Goal: Transaction & Acquisition: Purchase product/service

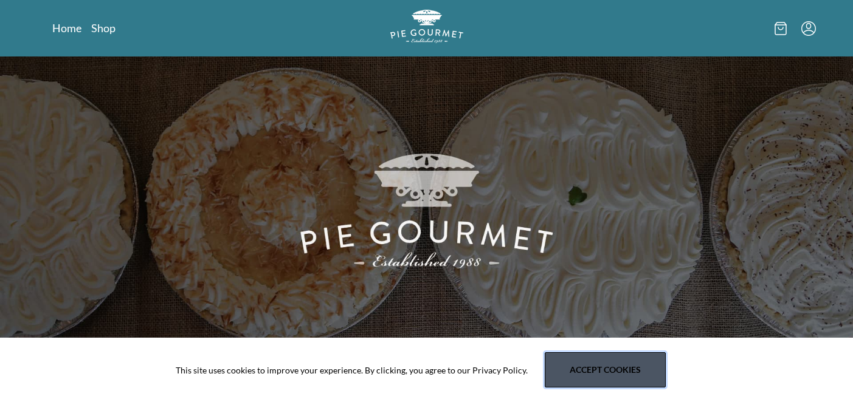
click at [579, 370] on button "Accept cookies" at bounding box center [605, 369] width 121 height 35
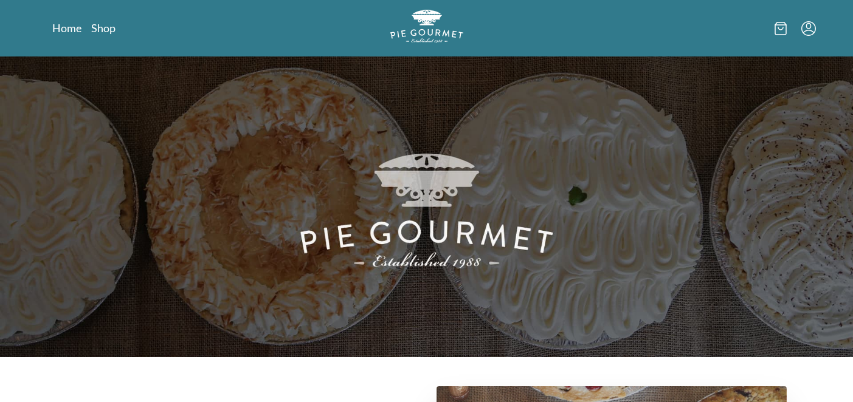
click at [808, 23] on icon "Menu" at bounding box center [807, 25] width 5 height 6
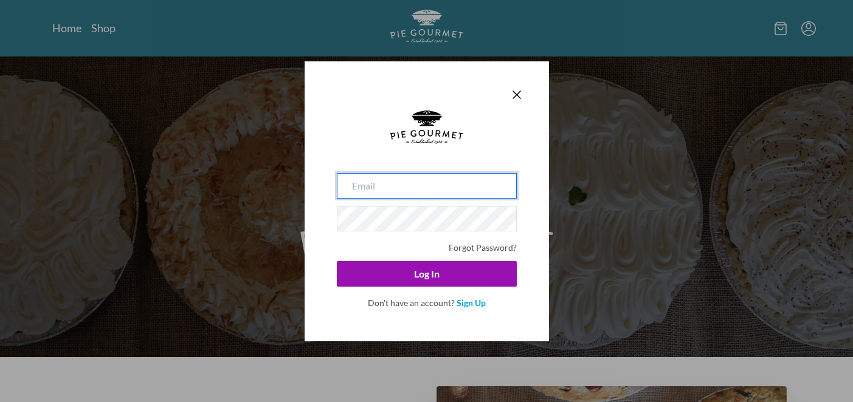
type input "[EMAIL_ADDRESS][DOMAIN_NAME]"
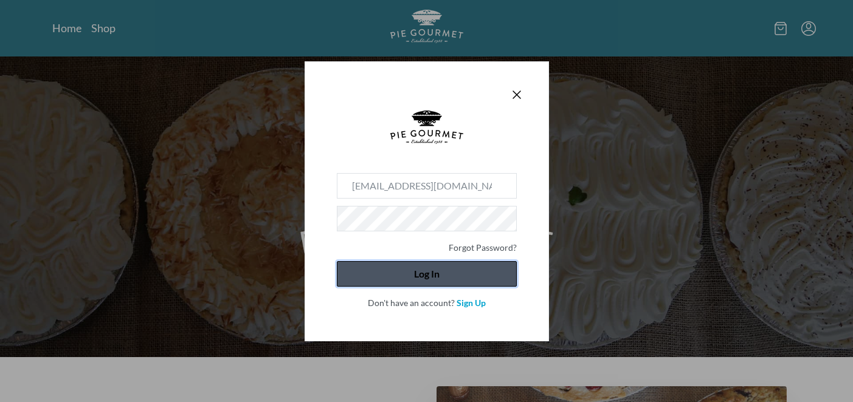
click at [430, 278] on button "Log In" at bounding box center [427, 274] width 180 height 26
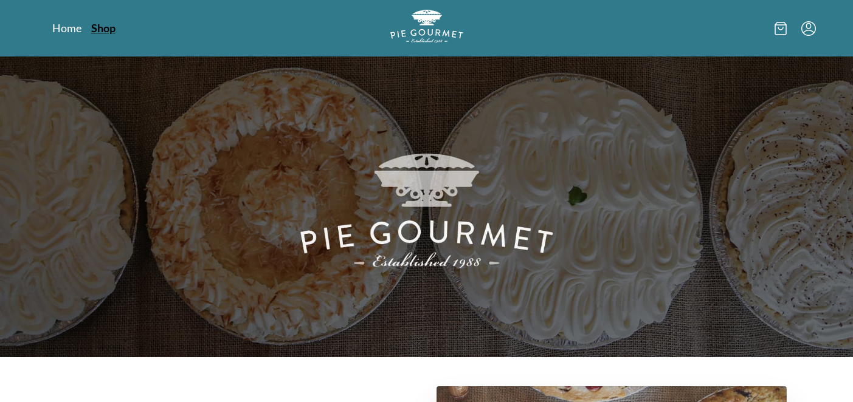
click at [111, 32] on link "Shop" at bounding box center [103, 28] width 24 height 15
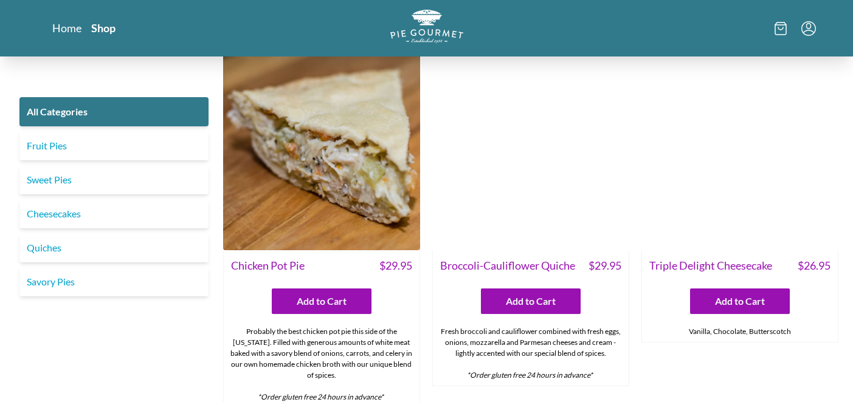
scroll to position [1727, 0]
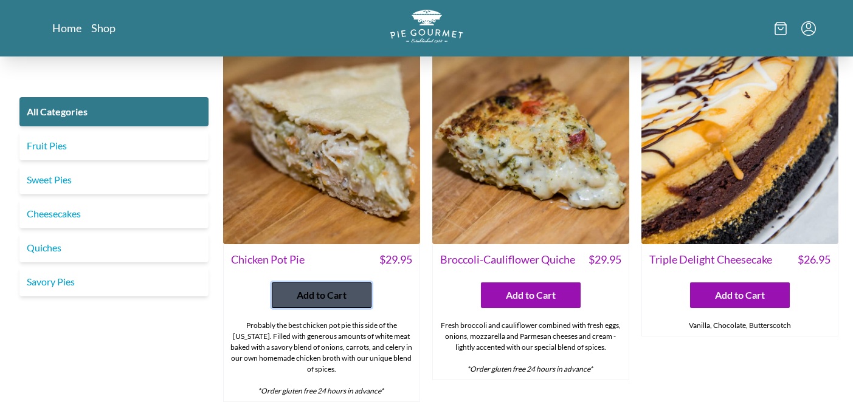
click at [349, 283] on button "Add to Cart" at bounding box center [322, 296] width 100 height 26
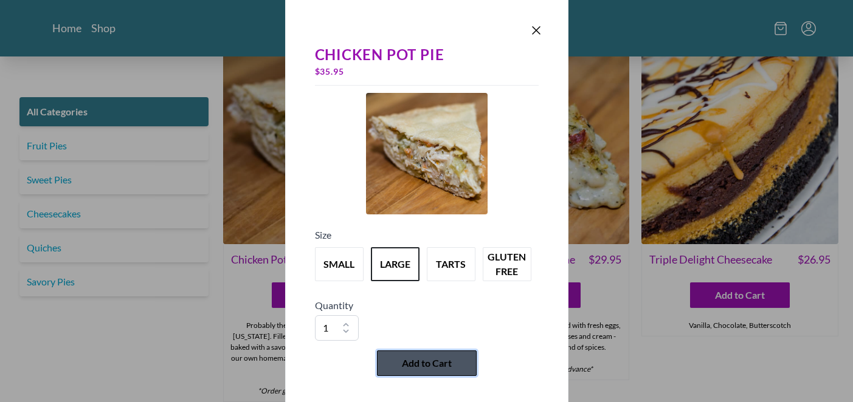
click at [445, 363] on span "Add to Cart" at bounding box center [427, 363] width 50 height 15
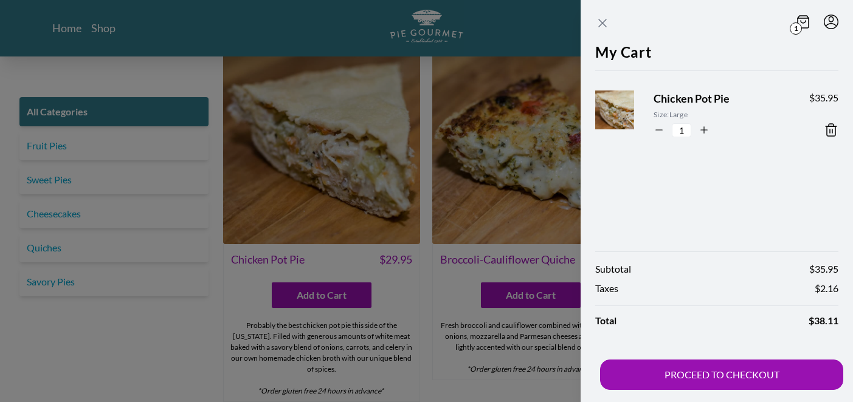
click at [599, 21] on icon "Close panel" at bounding box center [602, 23] width 15 height 15
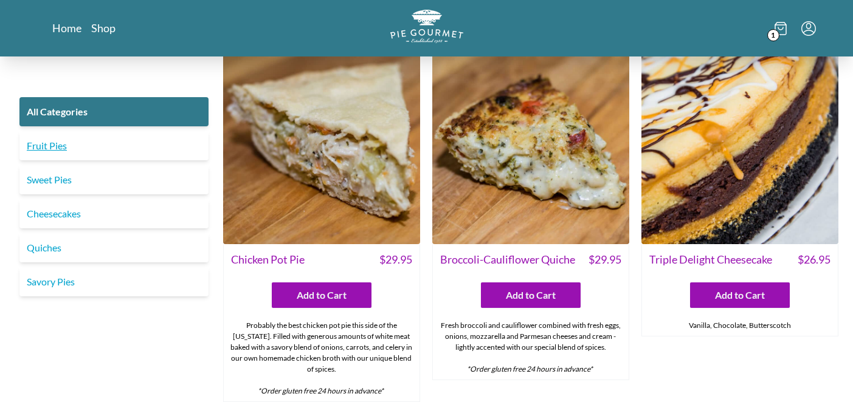
click at [57, 141] on link "Fruit Pies" at bounding box center [113, 145] width 189 height 29
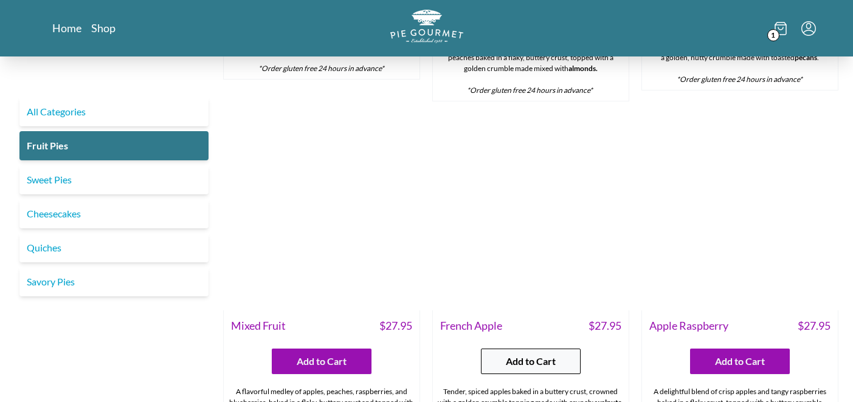
scroll to position [669, 0]
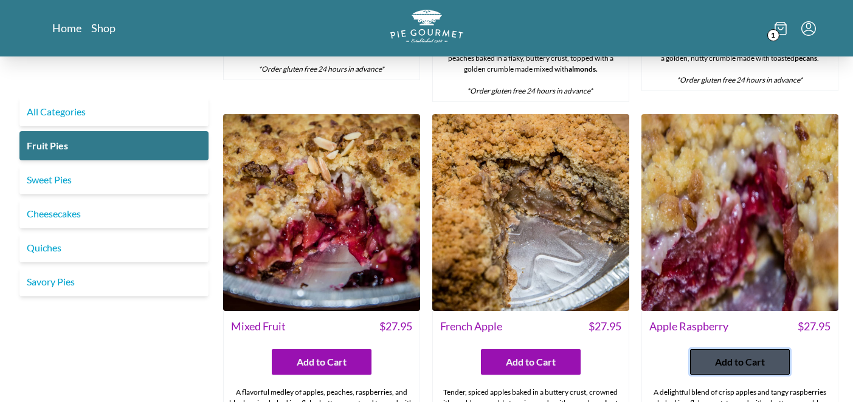
click at [752, 355] on span "Add to Cart" at bounding box center [740, 362] width 50 height 15
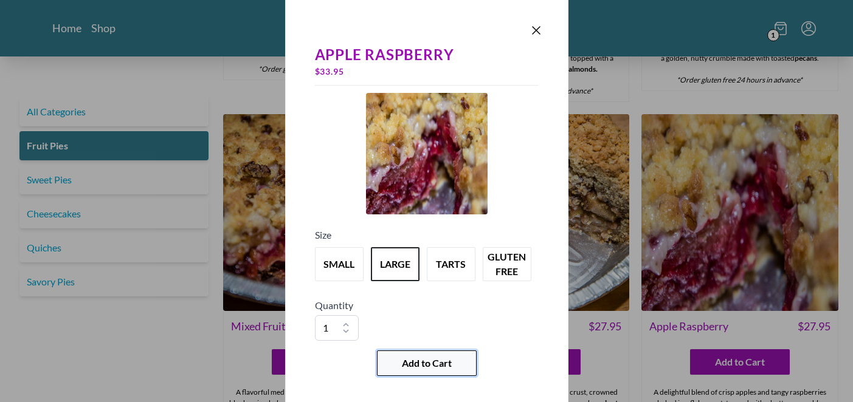
click at [423, 363] on span "Add to Cart" at bounding box center [427, 363] width 50 height 15
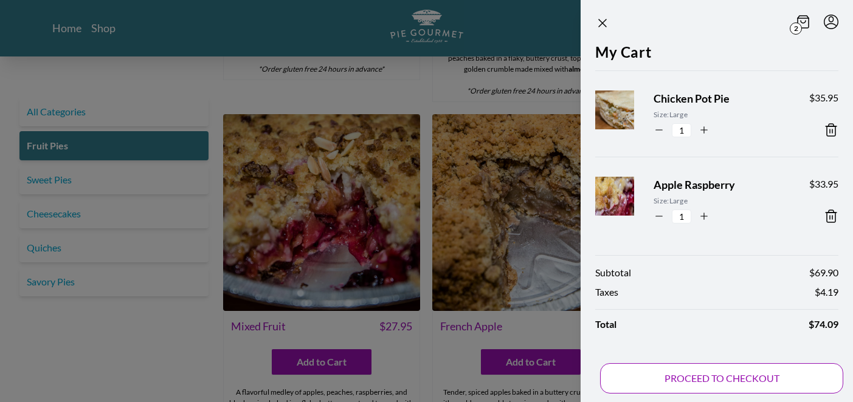
click at [672, 376] on button "PROCEED TO CHECKOUT" at bounding box center [721, 378] width 243 height 30
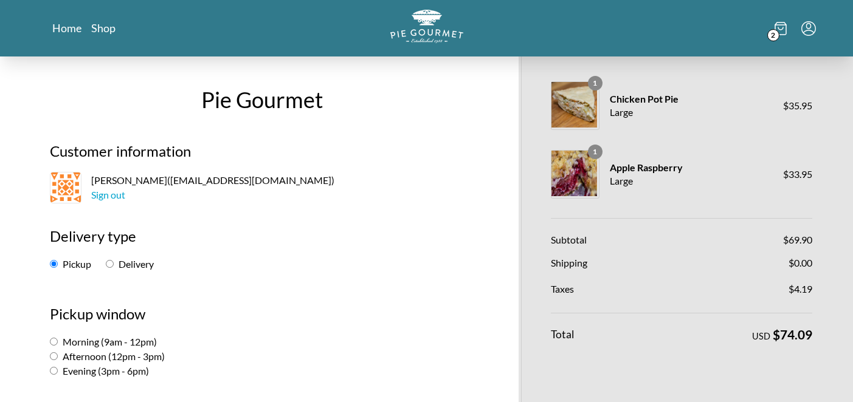
click at [109, 261] on input "Delivery" at bounding box center [110, 264] width 8 height 8
radio input "true"
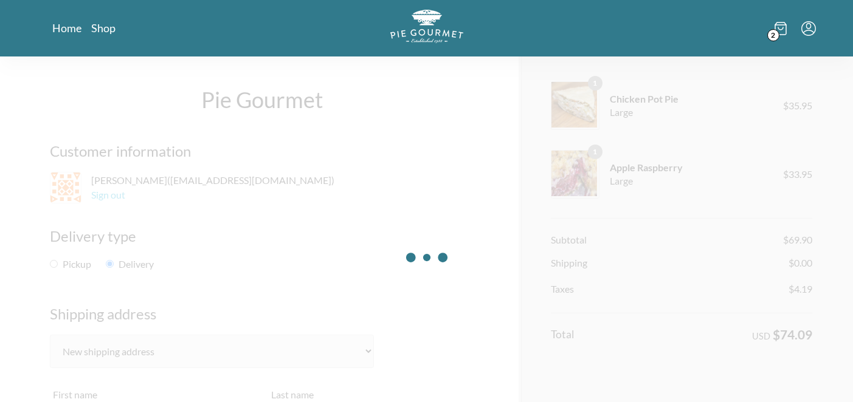
click at [110, 263] on div at bounding box center [426, 258] width 853 height 402
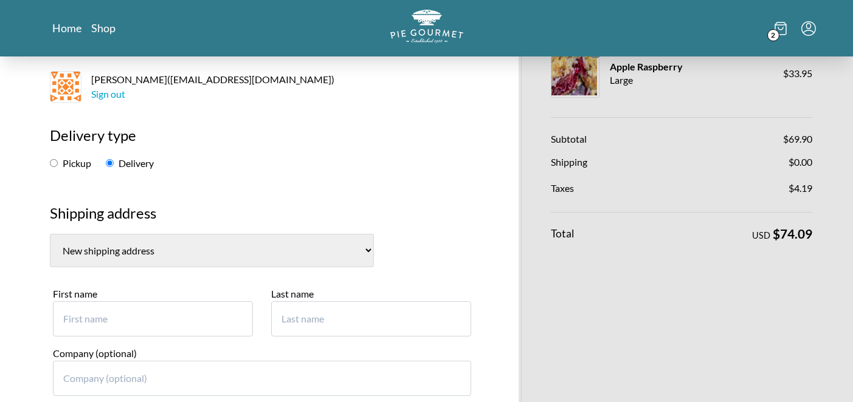
scroll to position [125, 0]
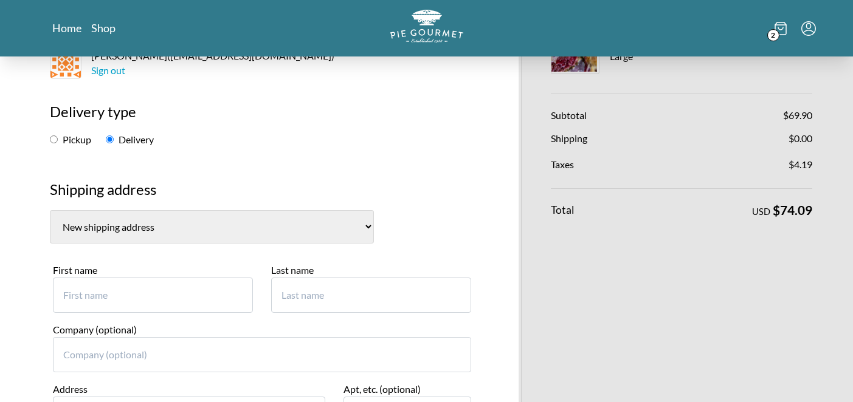
click at [318, 227] on select "[PERSON_NAME], [STREET_ADDRESS][PERSON_NAME]) [PERSON_NAME], [STREET_ADDRESS][P…" at bounding box center [212, 226] width 324 height 33
select select "0"
click at [50, 210] on select "[PERSON_NAME], [STREET_ADDRESS][PERSON_NAME]) [PERSON_NAME], [STREET_ADDRESS][P…" at bounding box center [212, 226] width 324 height 33
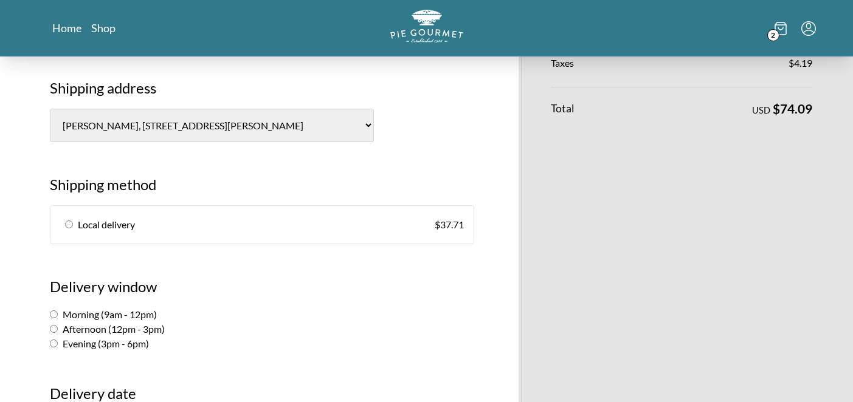
scroll to position [225, 0]
click at [67, 225] on input "radio" at bounding box center [69, 226] width 8 height 8
radio input "true"
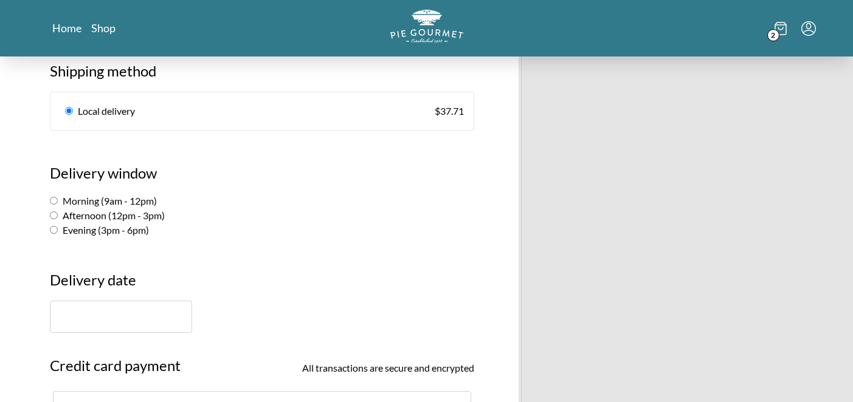
scroll to position [340, 0]
click at [157, 320] on input "text" at bounding box center [121, 316] width 142 height 32
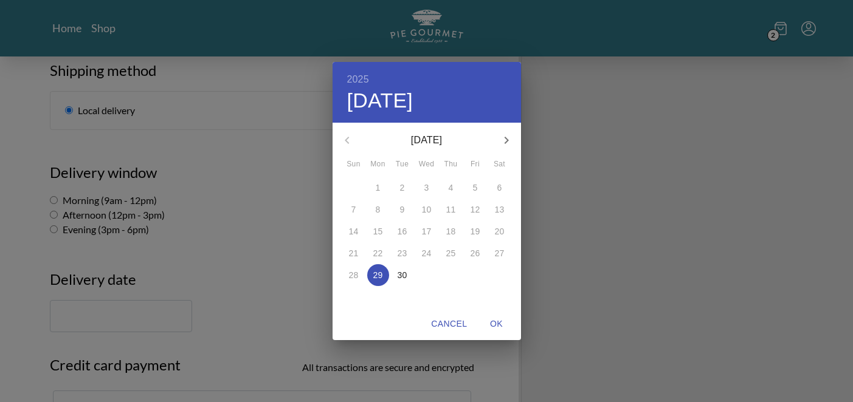
click at [507, 137] on icon "button" at bounding box center [506, 140] width 15 height 15
click at [377, 208] on p "6" at bounding box center [378, 210] width 5 height 12
click at [499, 324] on span "OK" at bounding box center [496, 324] width 29 height 15
type input "[DATE]"
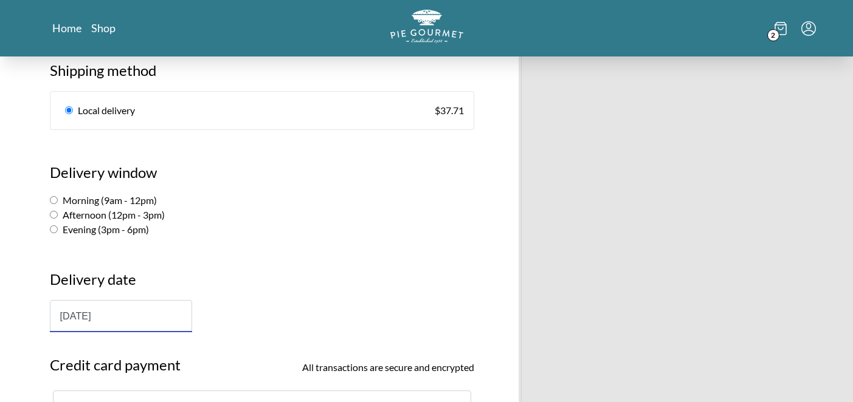
click at [135, 317] on input "[DATE]" at bounding box center [121, 316] width 142 height 32
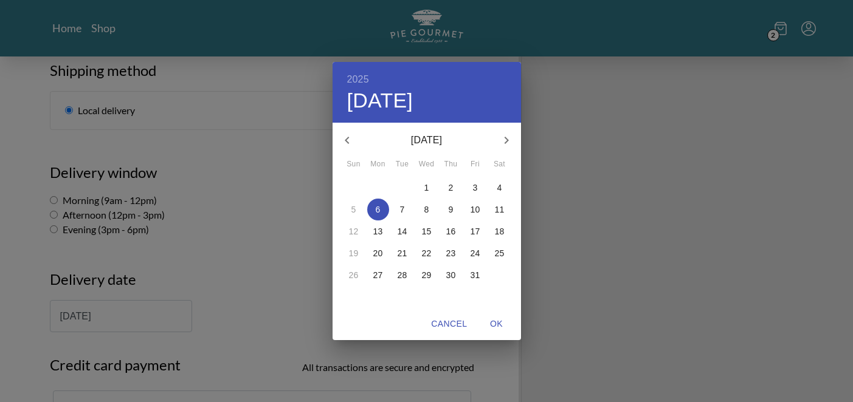
click at [492, 325] on span "OK" at bounding box center [496, 324] width 29 height 15
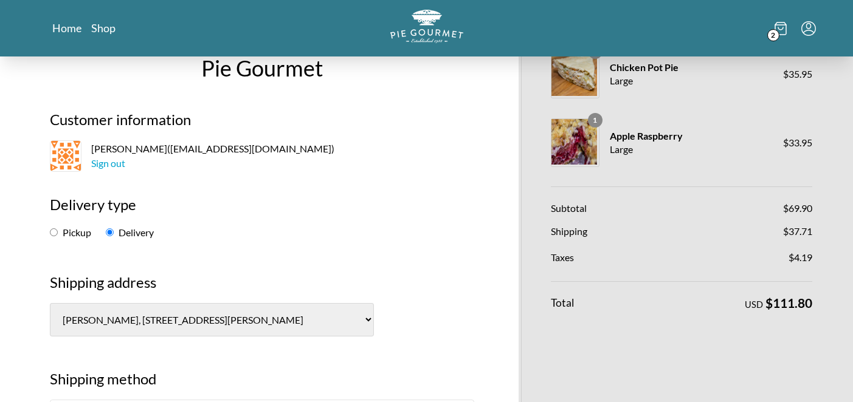
scroll to position [0, 0]
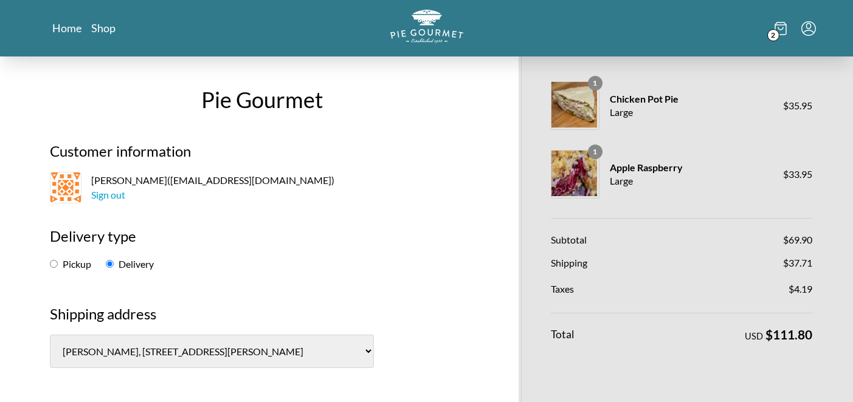
click at [779, 25] on icon at bounding box center [780, 25] width 11 height 0
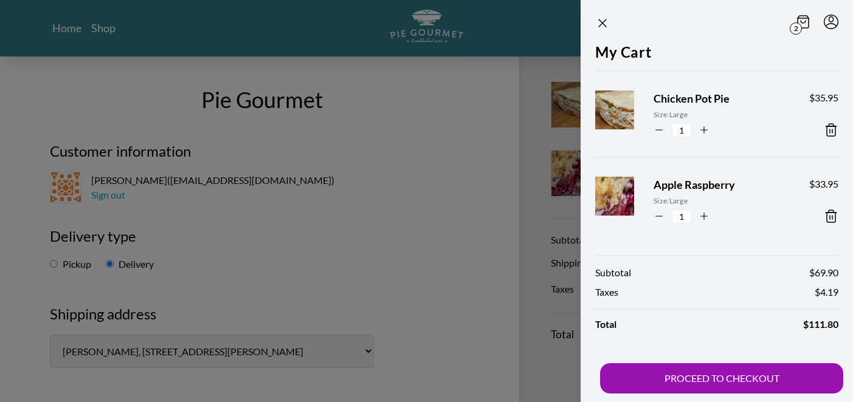
scroll to position [4, 0]
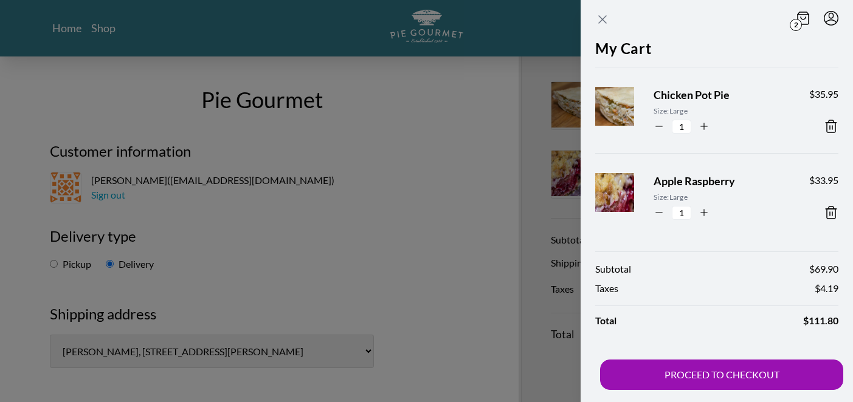
click at [602, 17] on icon "Close panel" at bounding box center [602, 19] width 15 height 15
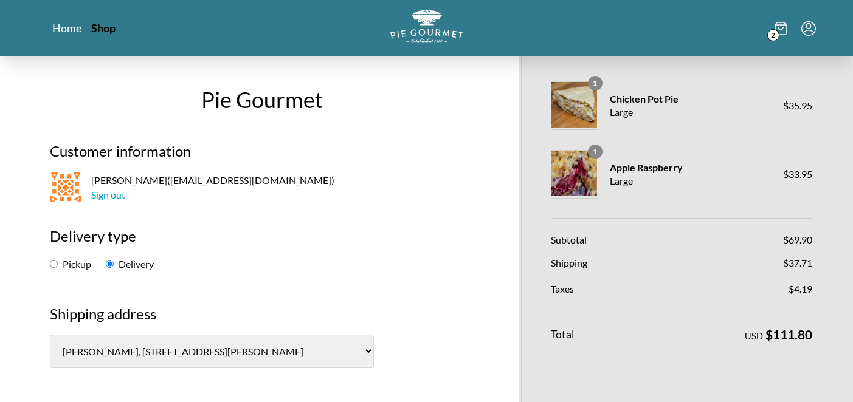
click at [100, 27] on link "Shop" at bounding box center [103, 28] width 24 height 15
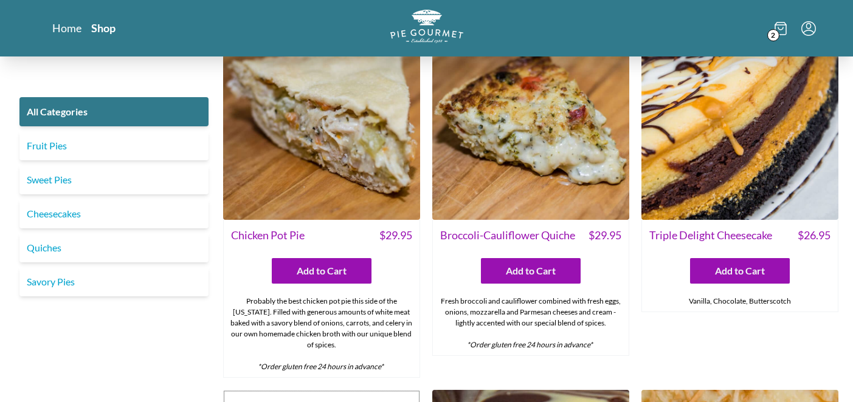
scroll to position [1790, 0]
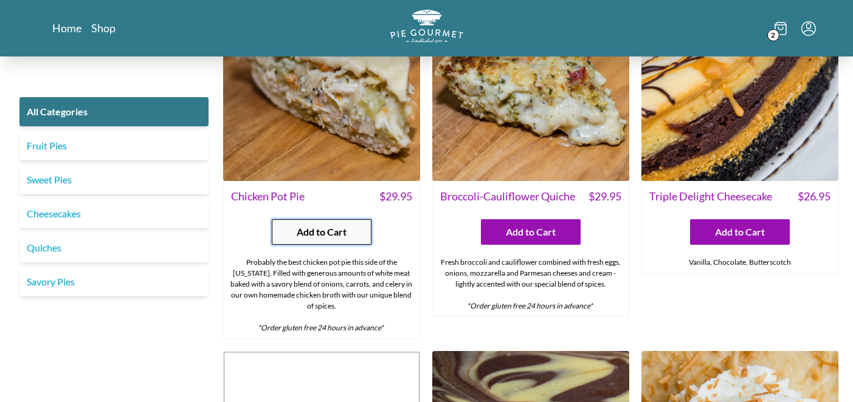
click at [322, 225] on span "Add to Cart" at bounding box center [322, 232] width 50 height 15
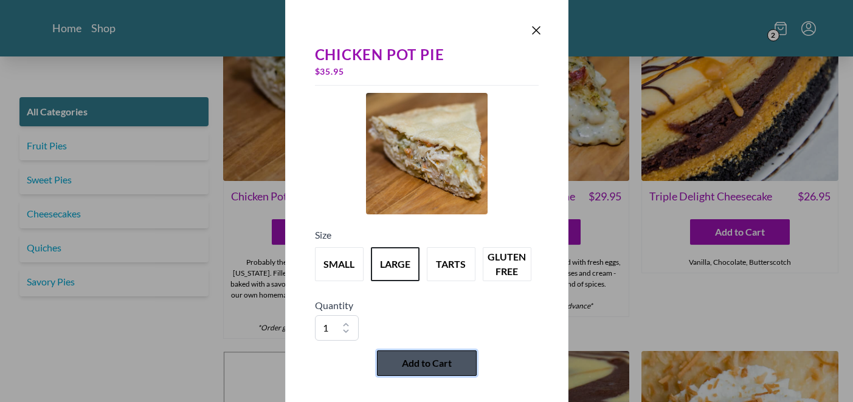
click at [434, 372] on button "Add to Cart" at bounding box center [427, 364] width 100 height 26
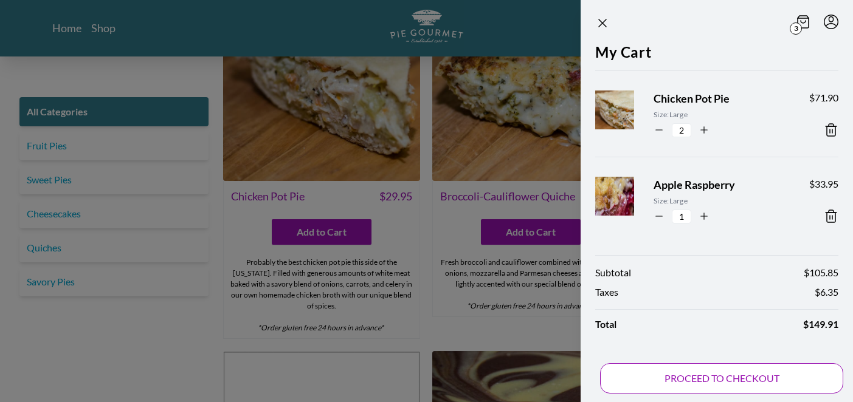
click at [689, 382] on button "PROCEED TO CHECKOUT" at bounding box center [721, 378] width 243 height 30
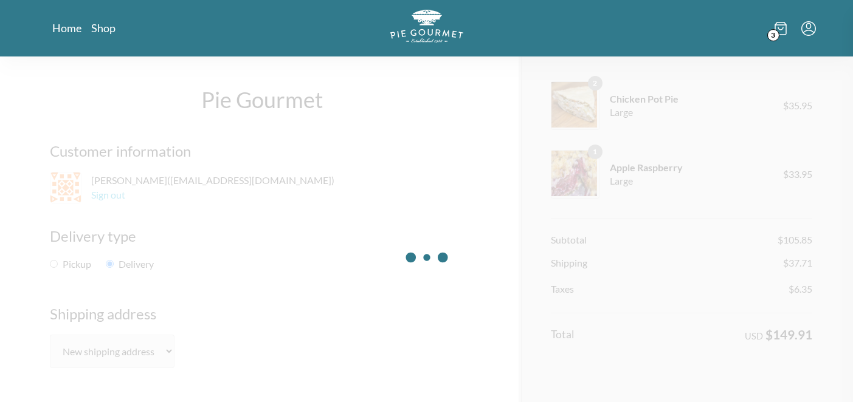
select select "0"
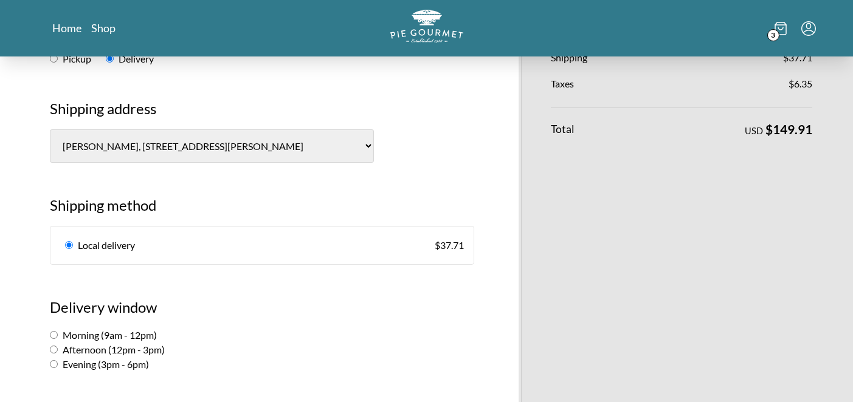
scroll to position [294, 0]
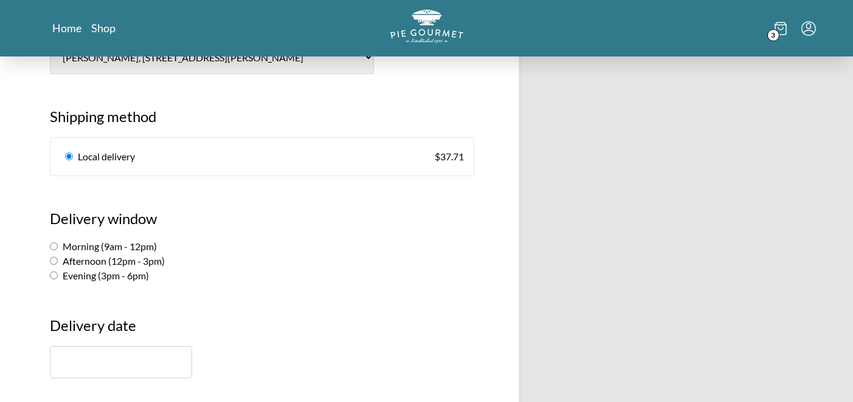
click at [54, 246] on input "Morning (9am - 12pm)" at bounding box center [54, 246] width 8 height 8
radio input "true"
click at [113, 365] on input "text" at bounding box center [121, 362] width 142 height 32
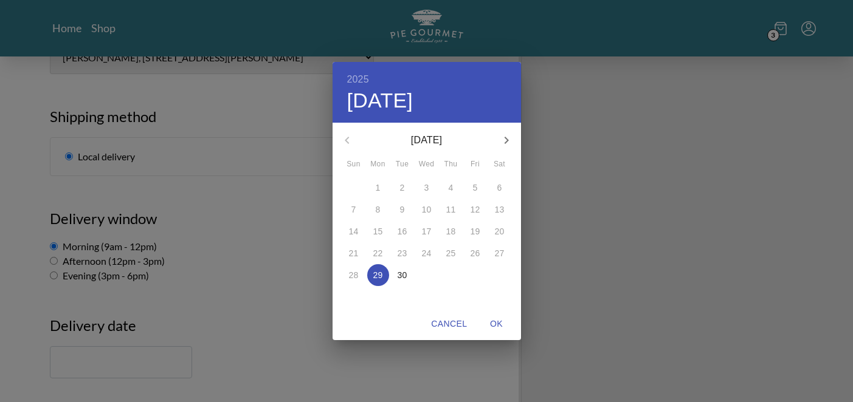
click at [507, 139] on icon "button" at bounding box center [506, 140] width 4 height 7
click at [376, 207] on p "6" at bounding box center [378, 210] width 5 height 12
click at [499, 323] on span "OK" at bounding box center [496, 324] width 29 height 15
type input "[DATE]"
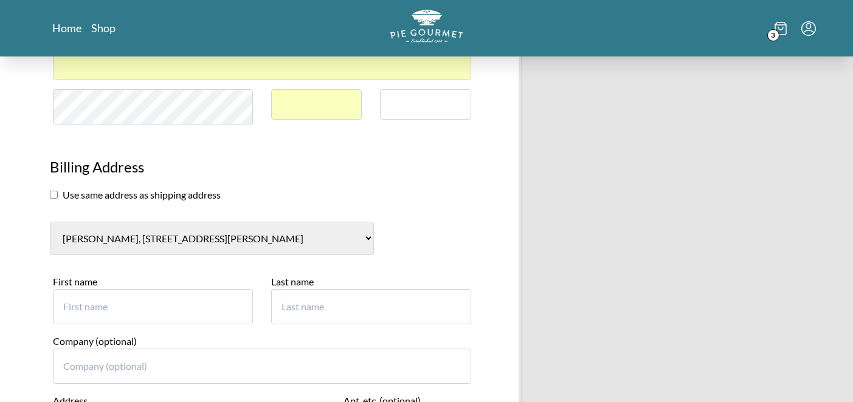
scroll to position [686, 0]
click at [52, 195] on input "checkbox" at bounding box center [54, 194] width 8 height 8
checkbox input "true"
select select "0"
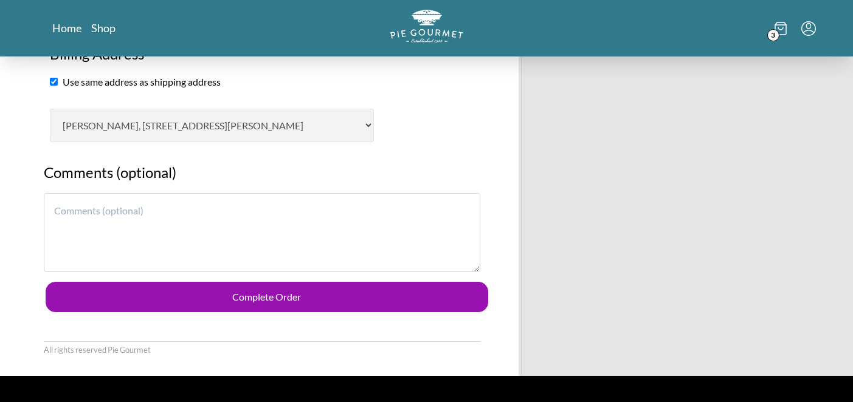
scroll to position [798, 0]
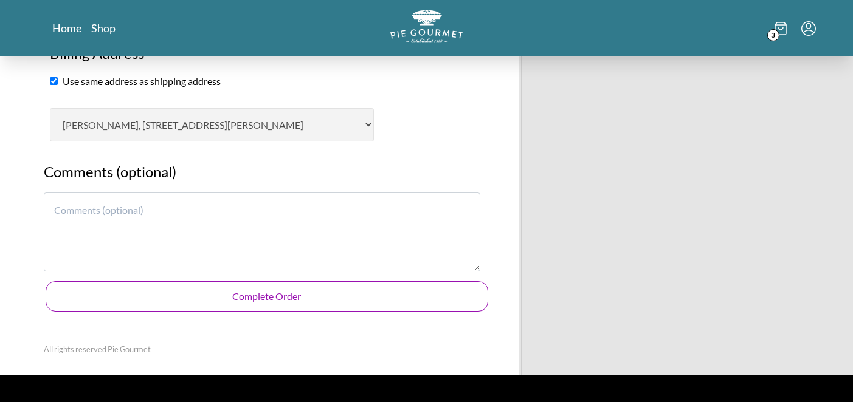
click at [249, 297] on button "Complete Order" at bounding box center [267, 296] width 442 height 30
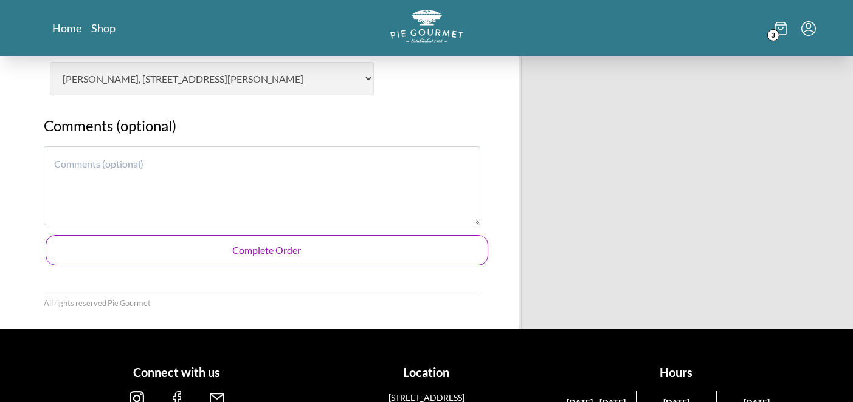
scroll to position [848, 0]
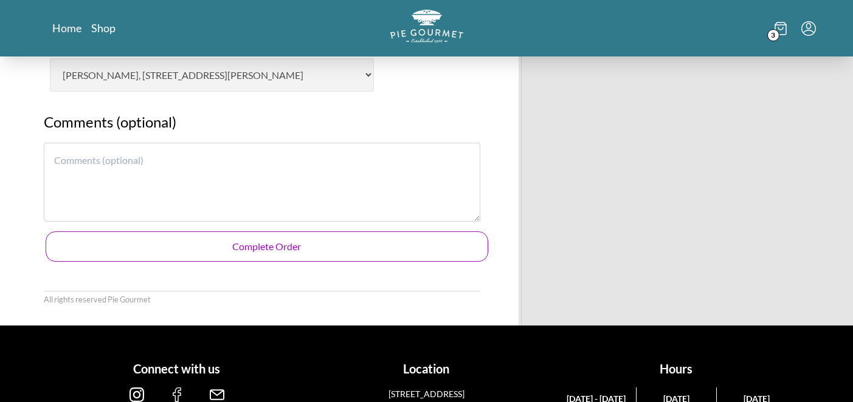
click at [424, 249] on button "Complete Order" at bounding box center [267, 247] width 442 height 30
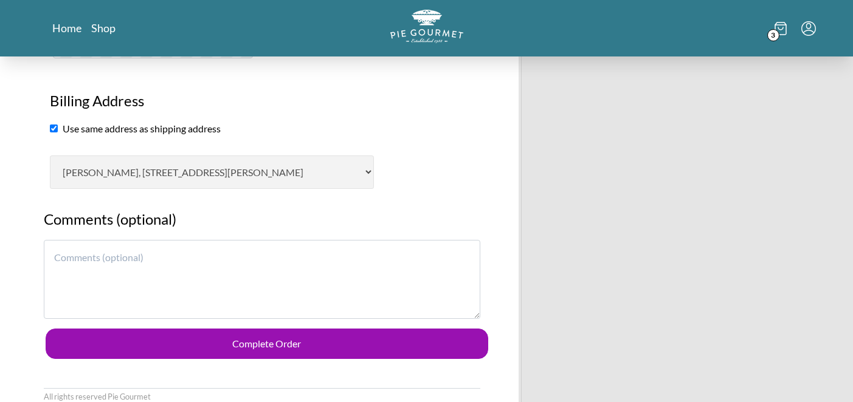
scroll to position [808, 0]
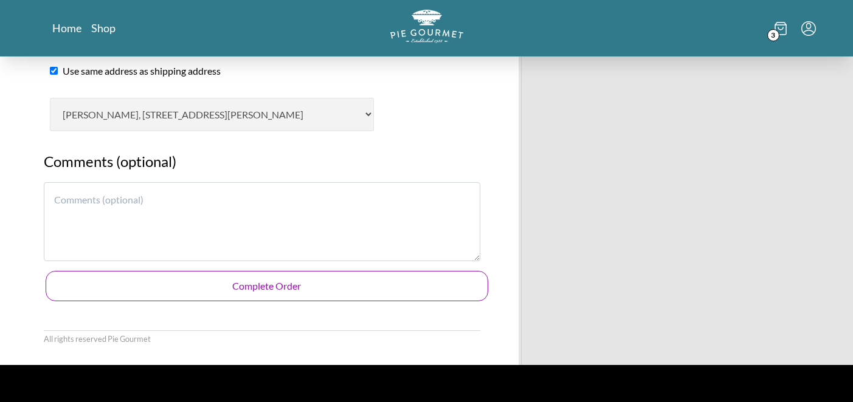
click at [384, 295] on button "Complete Order" at bounding box center [267, 286] width 442 height 30
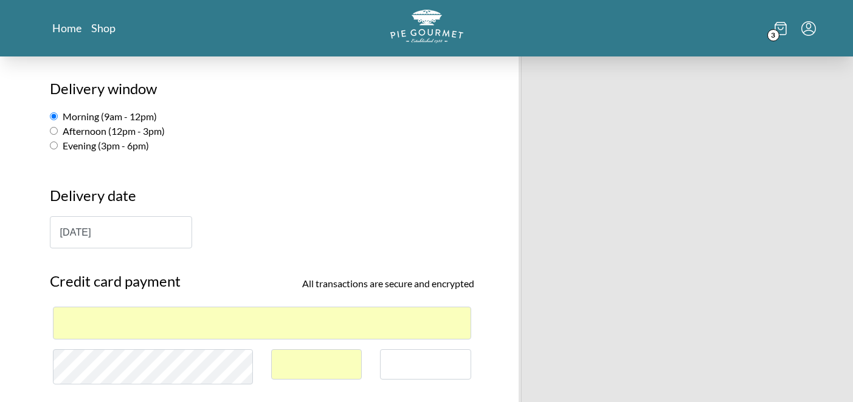
scroll to position [425, 0]
click at [329, 357] on div at bounding box center [316, 363] width 91 height 31
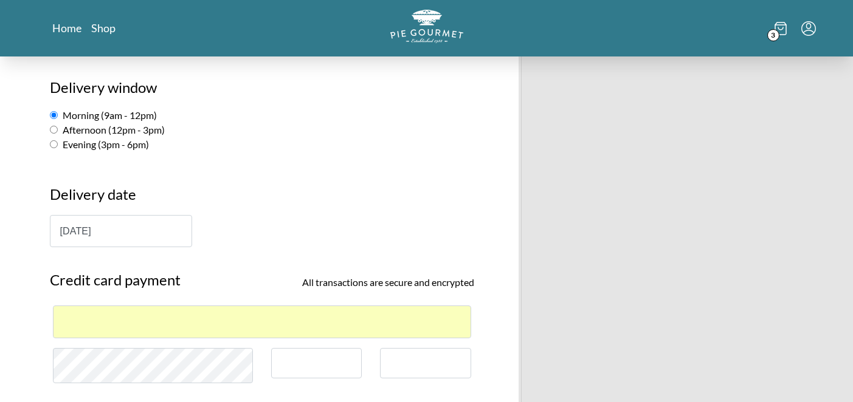
click at [317, 207] on h3 "Delivery date" at bounding box center [262, 200] width 424 height 32
click at [402, 329] on div at bounding box center [262, 322] width 418 height 32
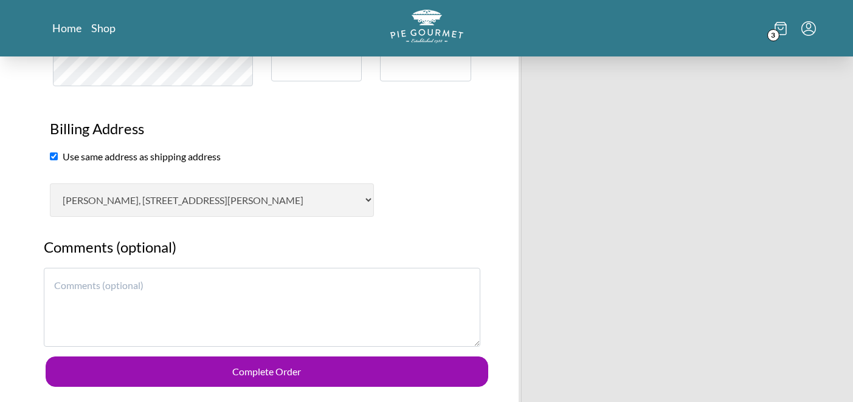
scroll to position [737, 0]
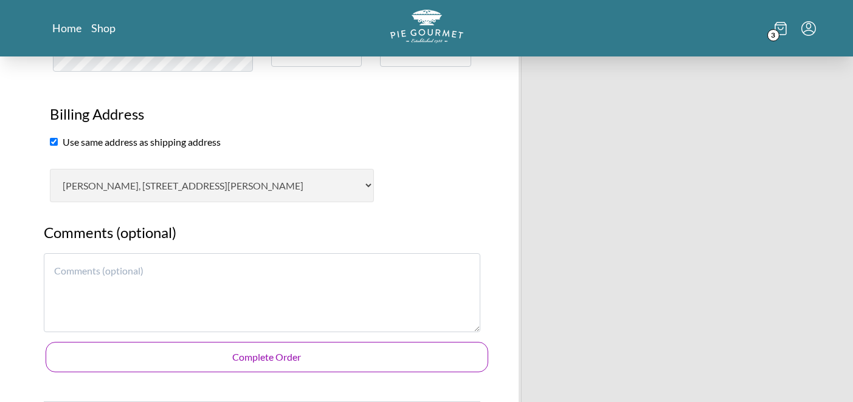
click at [421, 361] on button "Complete Order" at bounding box center [267, 357] width 442 height 30
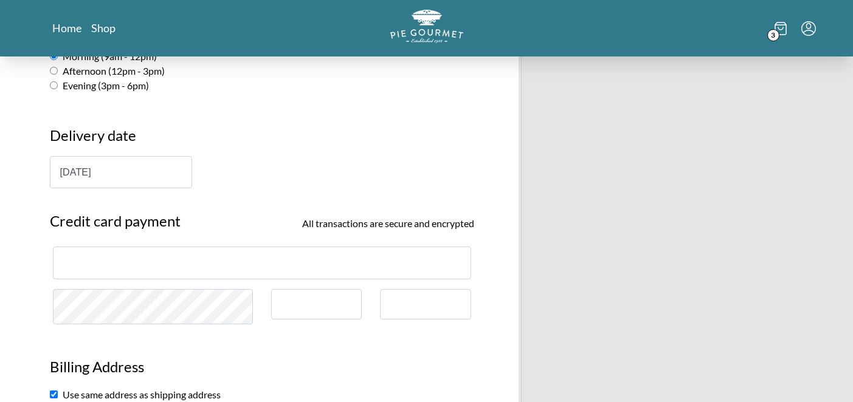
scroll to position [503, 0]
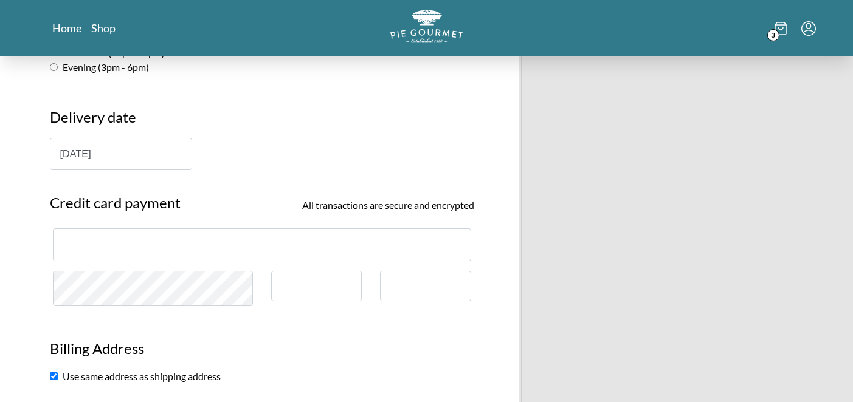
click at [431, 145] on div "[DATE]" at bounding box center [262, 154] width 424 height 32
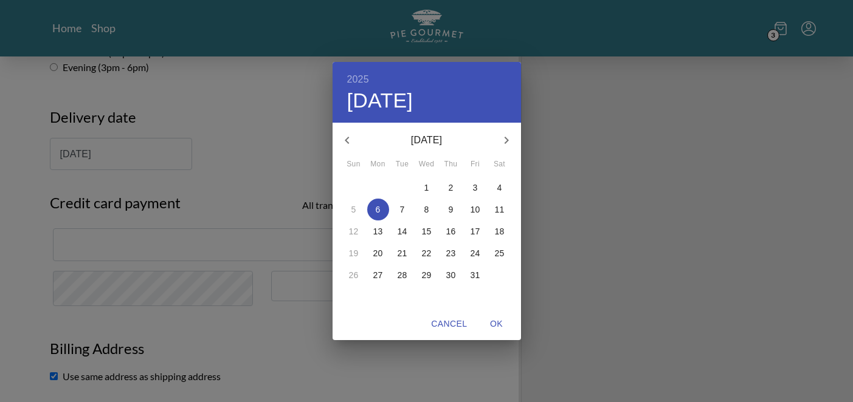
click at [305, 327] on div "2025 Mon, Oct [DATE] Mon Tue Wed Thu Fri Sat 28 29 30 1 2 3 4 5 6 7 8 9 10 11 1…" at bounding box center [426, 201] width 853 height 402
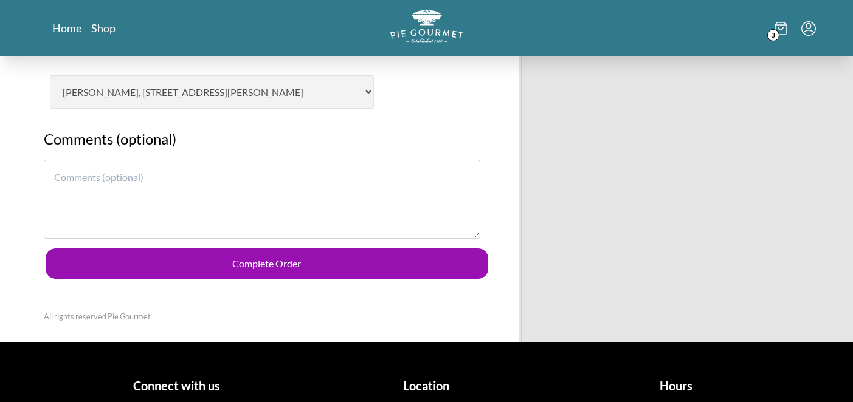
scroll to position [865, 0]
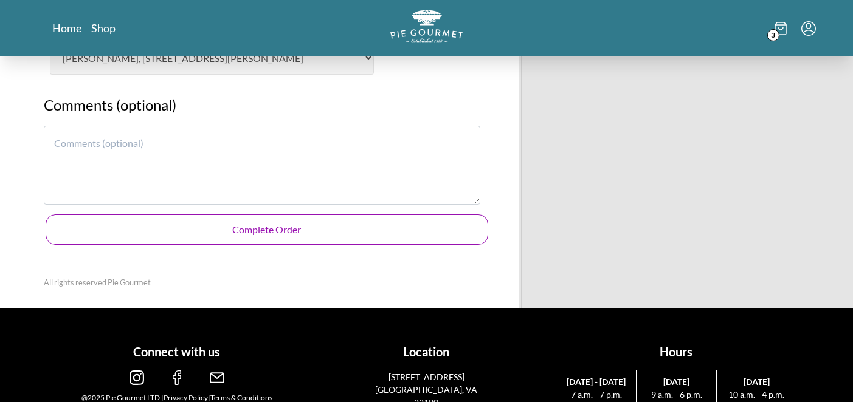
click at [346, 237] on button "Complete Order" at bounding box center [267, 230] width 442 height 30
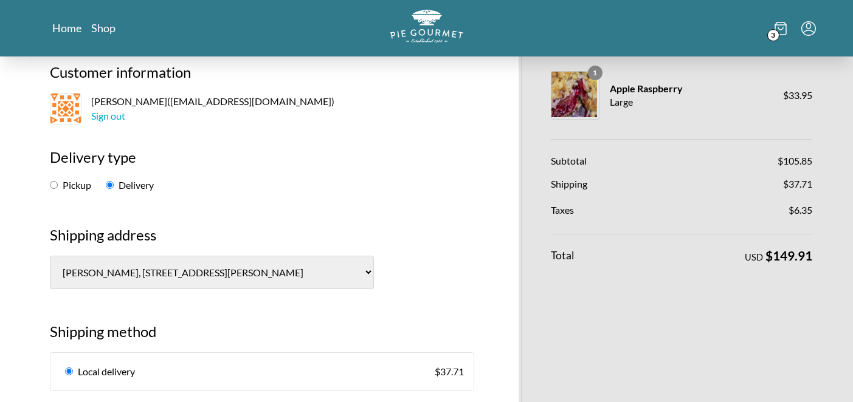
scroll to position [0, 0]
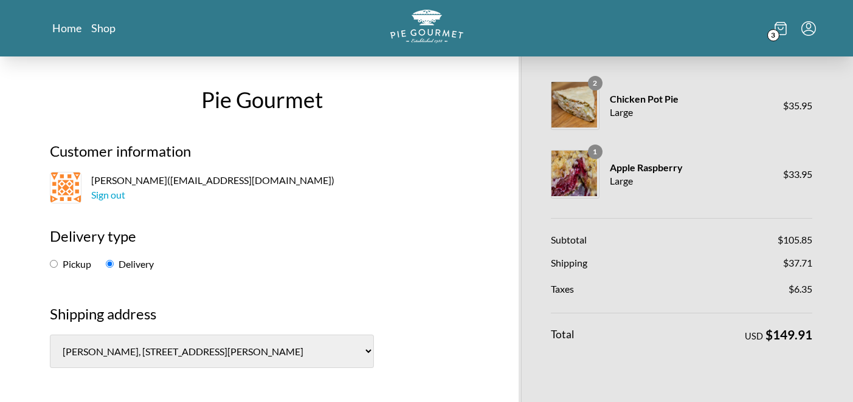
click at [111, 266] on input "Delivery" at bounding box center [110, 264] width 8 height 8
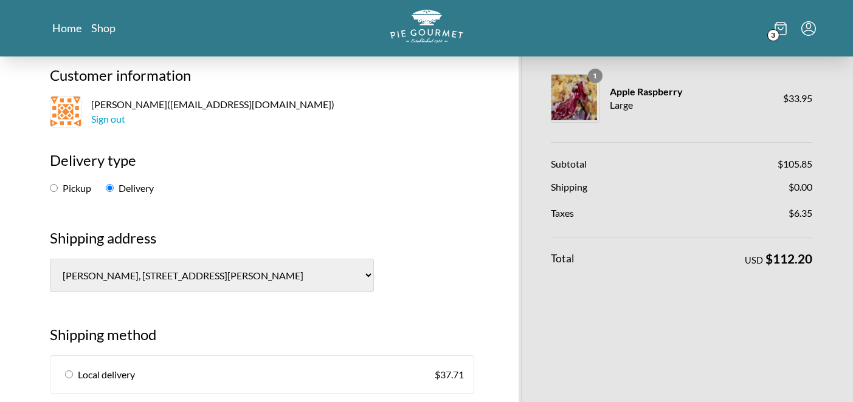
scroll to position [81, 0]
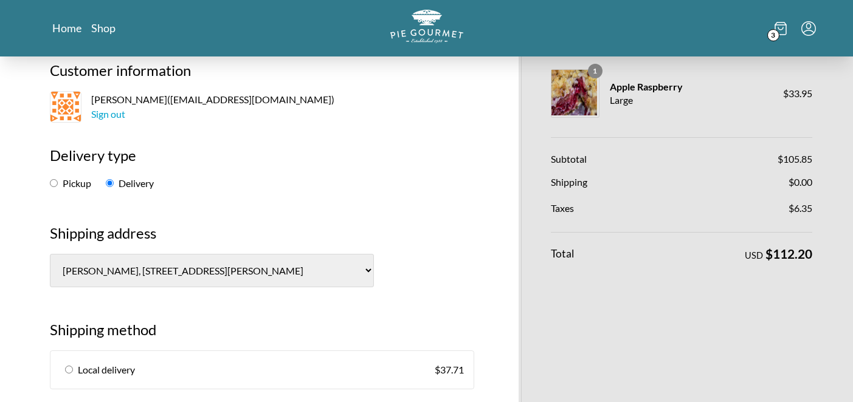
click at [324, 272] on select "[PERSON_NAME], [STREET_ADDRESS][PERSON_NAME]) [PERSON_NAME], [STREET_ADDRESS][P…" at bounding box center [212, 270] width 324 height 33
click at [50, 254] on select "[PERSON_NAME], [STREET_ADDRESS][PERSON_NAME]) [PERSON_NAME], [STREET_ADDRESS][P…" at bounding box center [212, 270] width 324 height 33
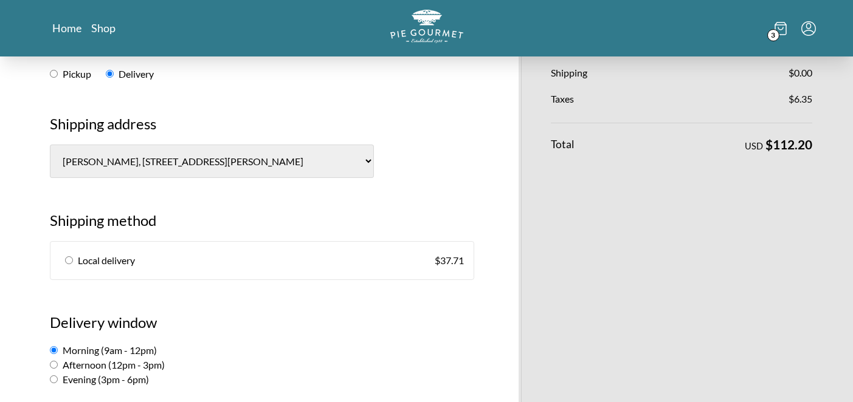
scroll to position [194, 0]
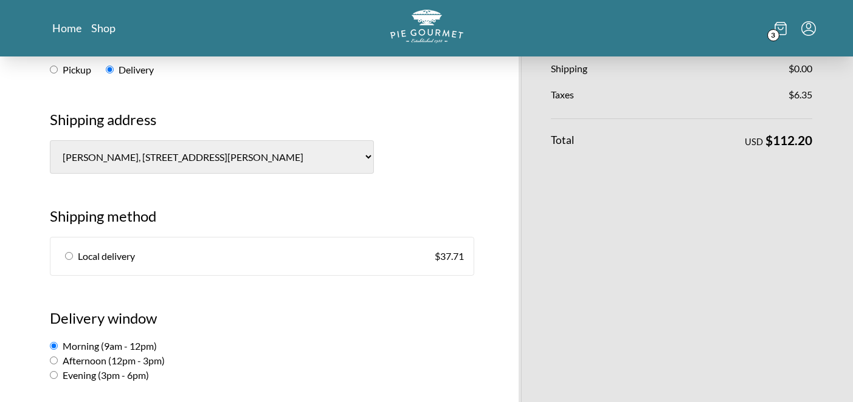
click at [70, 258] on input "radio" at bounding box center [69, 256] width 8 height 8
radio input "true"
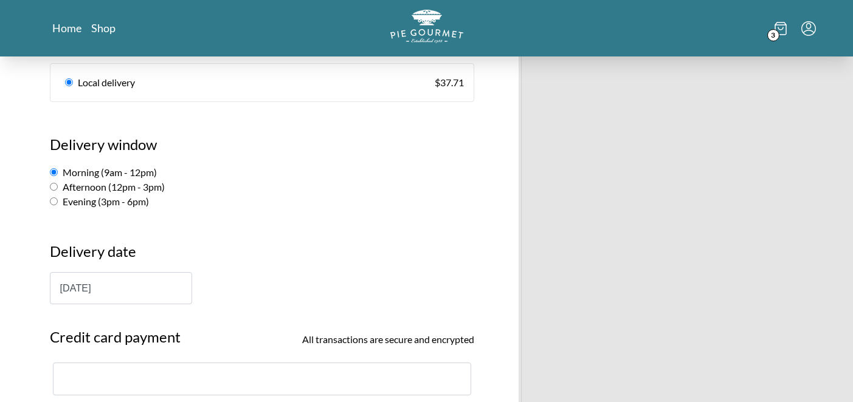
scroll to position [374, 0]
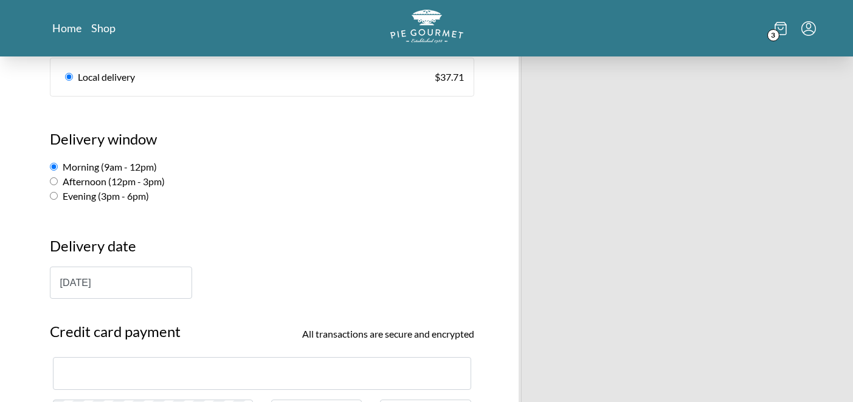
click at [53, 165] on input "Morning (9am - 12pm)" at bounding box center [54, 167] width 8 height 8
click at [145, 283] on input "[DATE]" at bounding box center [121, 283] width 142 height 32
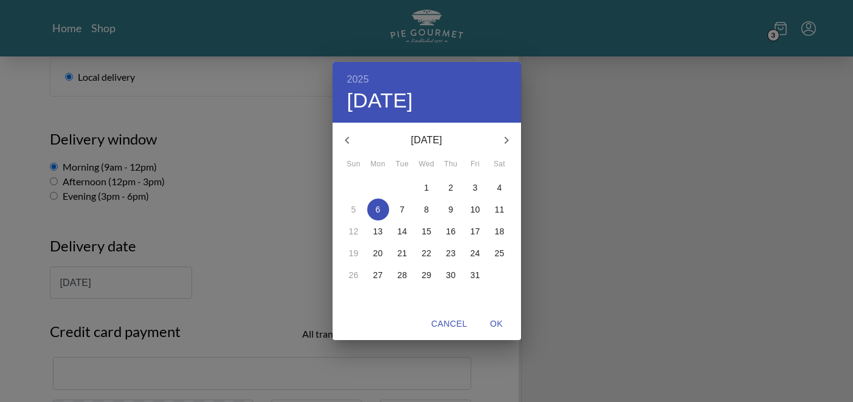
click at [378, 202] on button "6" at bounding box center [378, 210] width 22 height 22
click at [498, 321] on span "OK" at bounding box center [496, 324] width 29 height 15
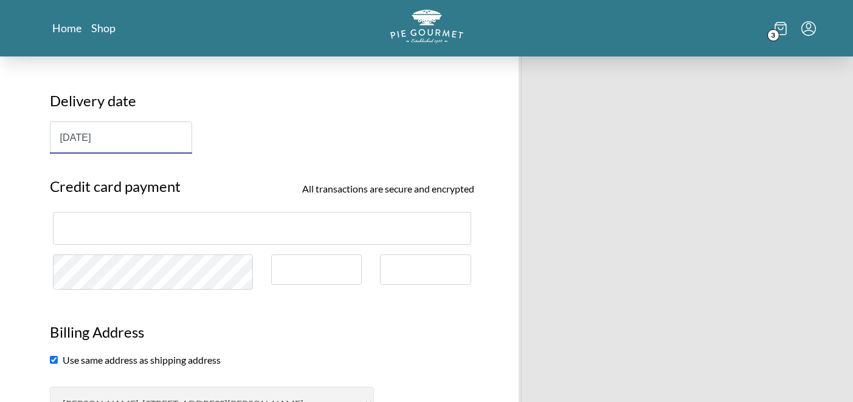
scroll to position [568, 0]
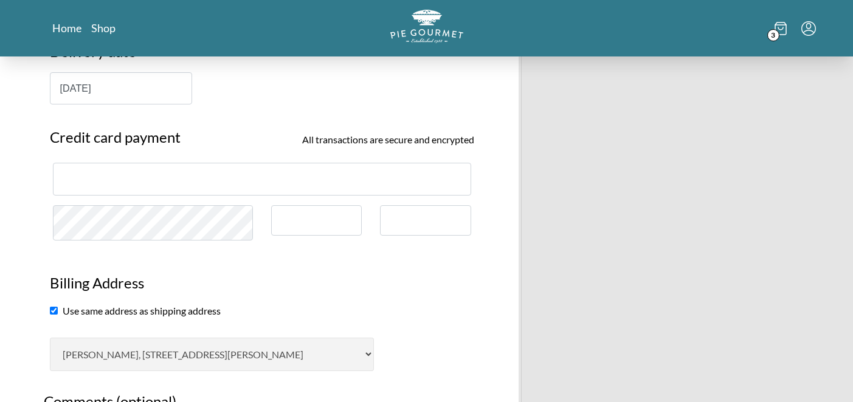
click at [374, 264] on section "Billing Address Use same address as shipping address [PERSON_NAME], [STREET_ADD…" at bounding box center [262, 315] width 442 height 111
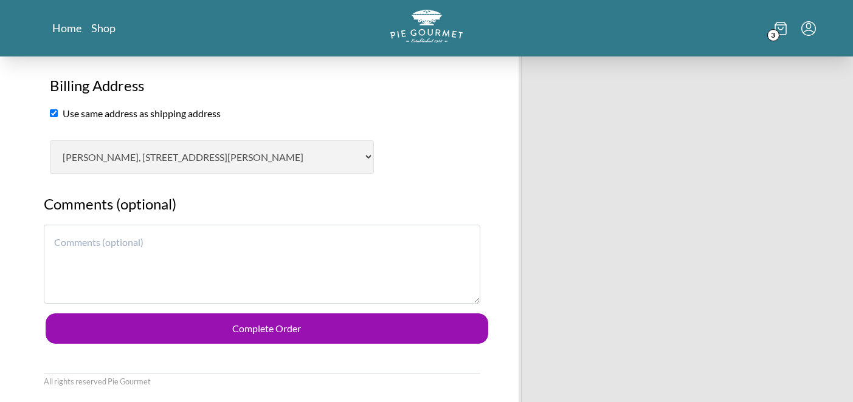
scroll to position [831, 0]
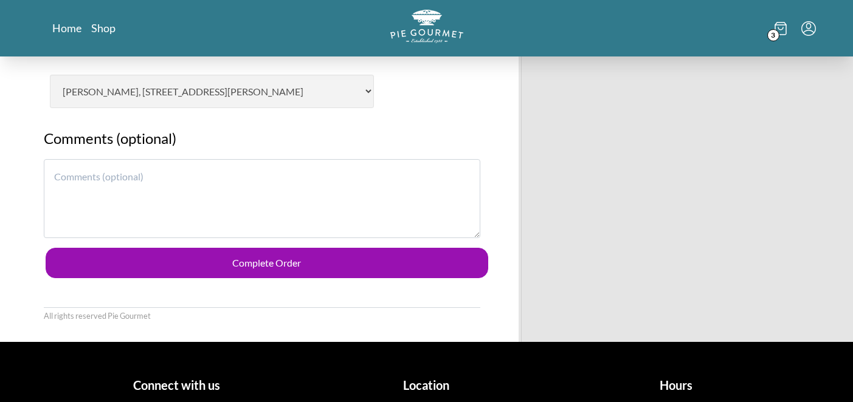
click at [342, 262] on button "Complete Order" at bounding box center [267, 263] width 442 height 30
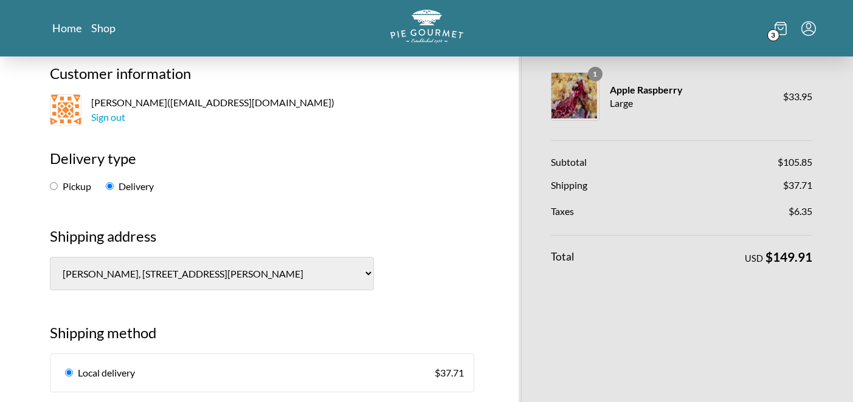
scroll to position [0, 0]
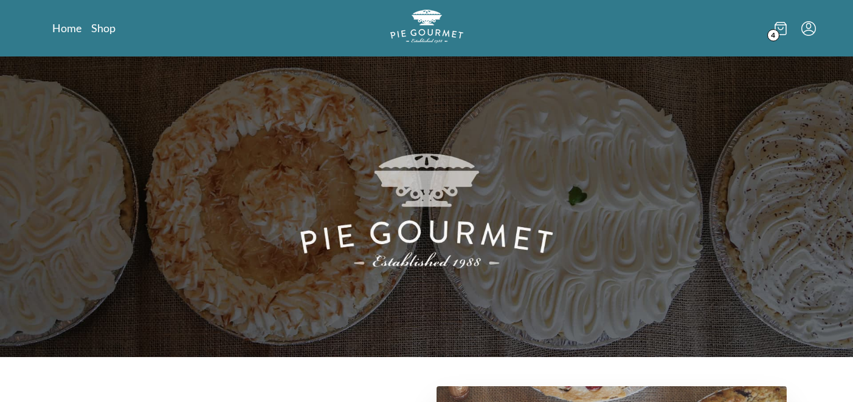
click at [813, 29] on icon "Menu" at bounding box center [808, 28] width 15 height 15
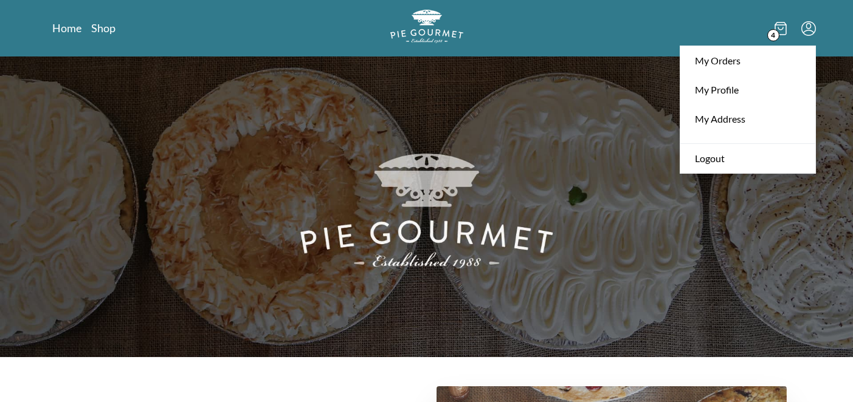
click at [777, 25] on icon at bounding box center [780, 28] width 12 height 13
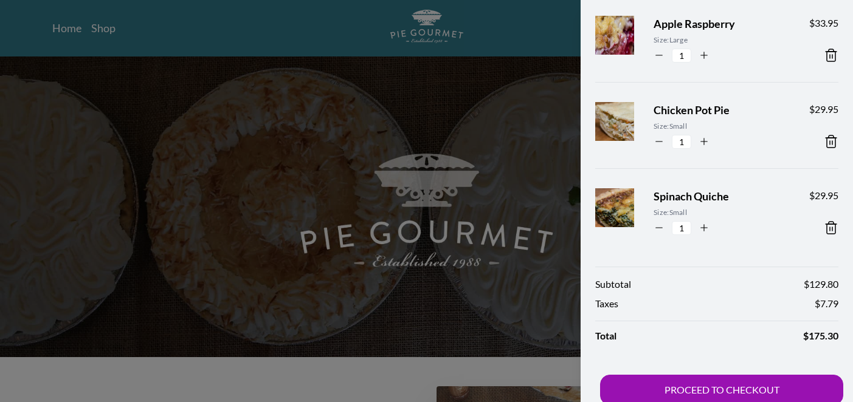
scroll to position [176, 0]
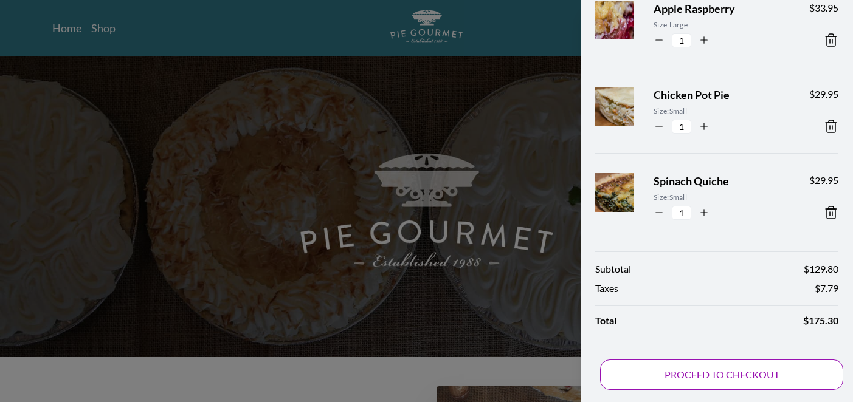
click at [712, 379] on button "PROCEED TO CHECKOUT" at bounding box center [721, 375] width 243 height 30
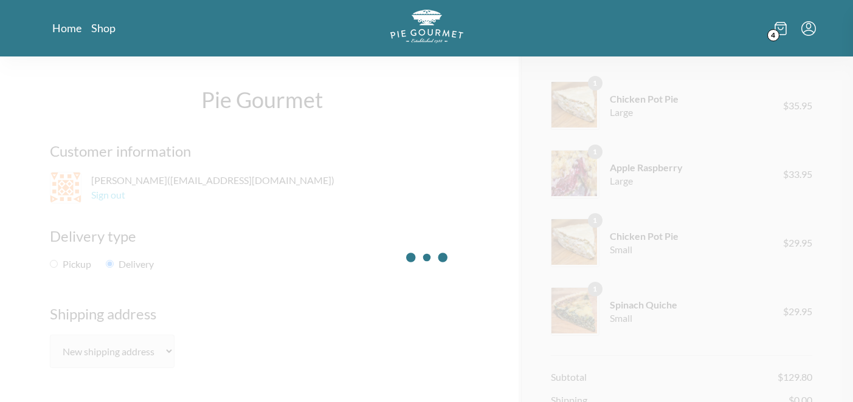
select select "0"
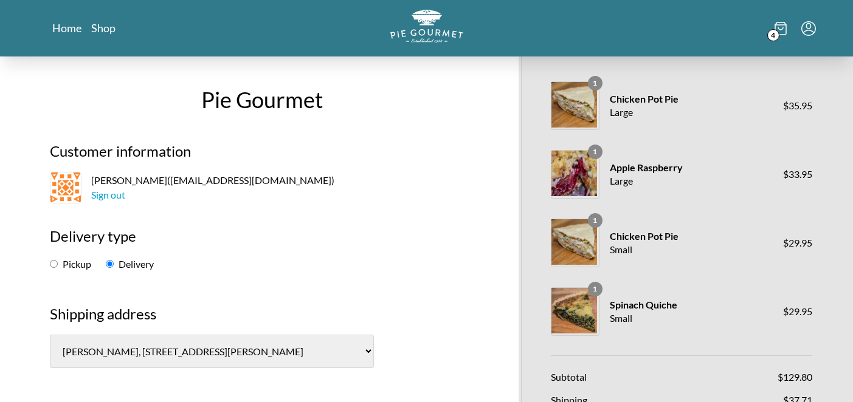
click at [109, 263] on input "Delivery" at bounding box center [110, 264] width 8 height 8
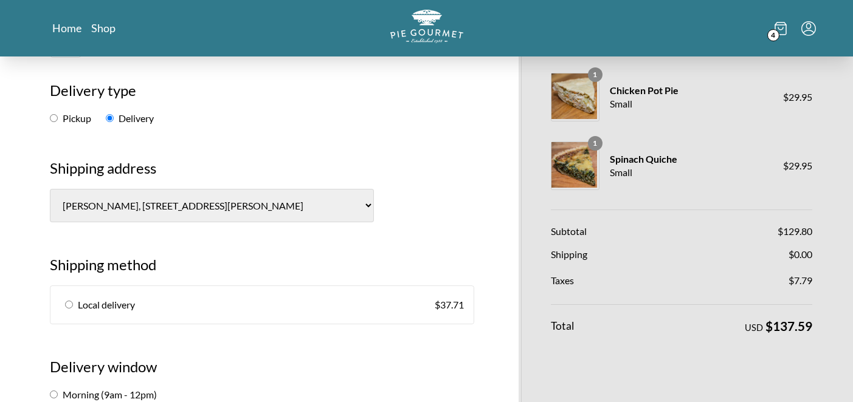
scroll to position [147, 0]
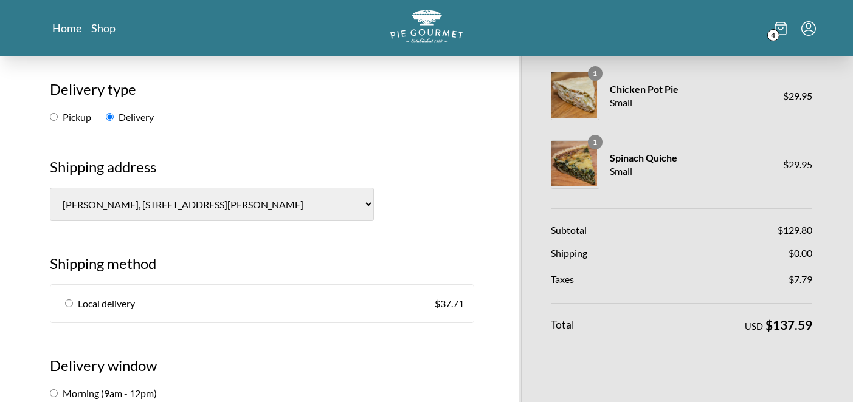
click at [317, 203] on select "[PERSON_NAME], [STREET_ADDRESS][PERSON_NAME]) [PERSON_NAME], [STREET_ADDRESS][P…" at bounding box center [212, 204] width 324 height 33
click at [50, 188] on select "[PERSON_NAME], [STREET_ADDRESS][PERSON_NAME]) [PERSON_NAME], [STREET_ADDRESS][P…" at bounding box center [212, 204] width 324 height 33
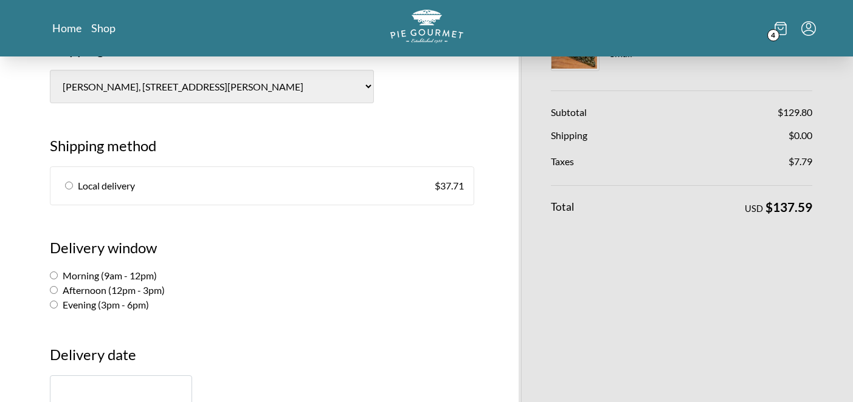
scroll to position [311, 0]
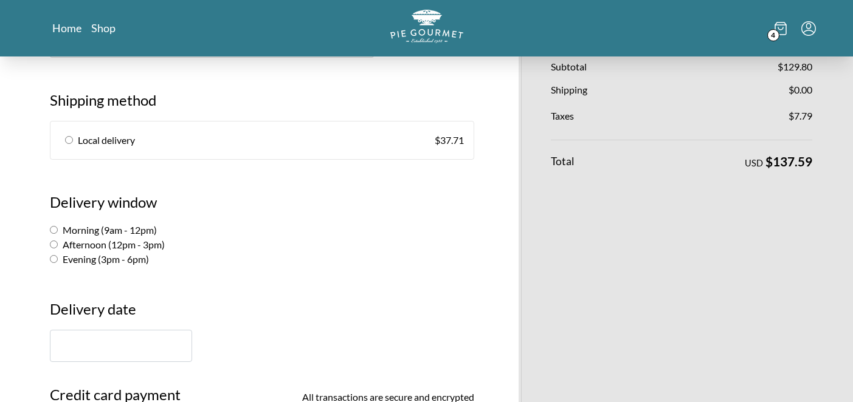
click at [74, 139] on link "Local delivery $ 37.71" at bounding box center [261, 141] width 423 height 38
radio input "true"
click at [53, 229] on input "Morning (9am - 12pm)" at bounding box center [54, 230] width 8 height 8
radio input "true"
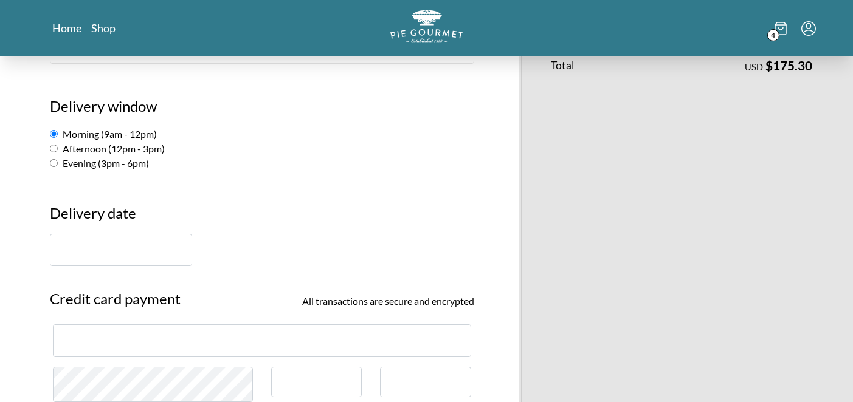
scroll to position [408, 0]
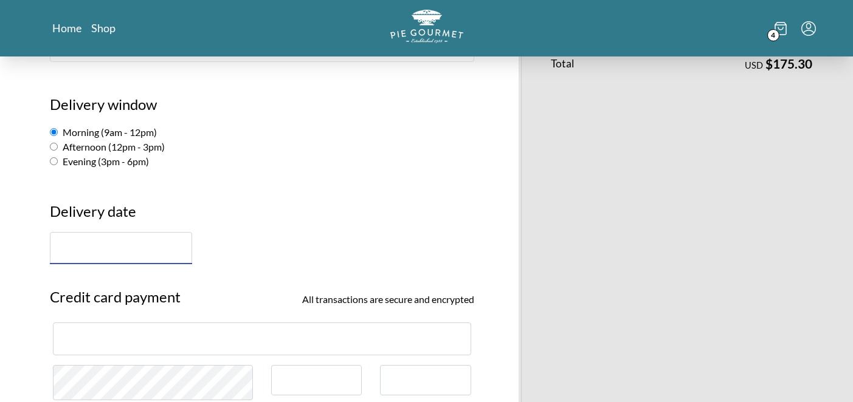
click at [151, 249] on input "text" at bounding box center [121, 248] width 142 height 32
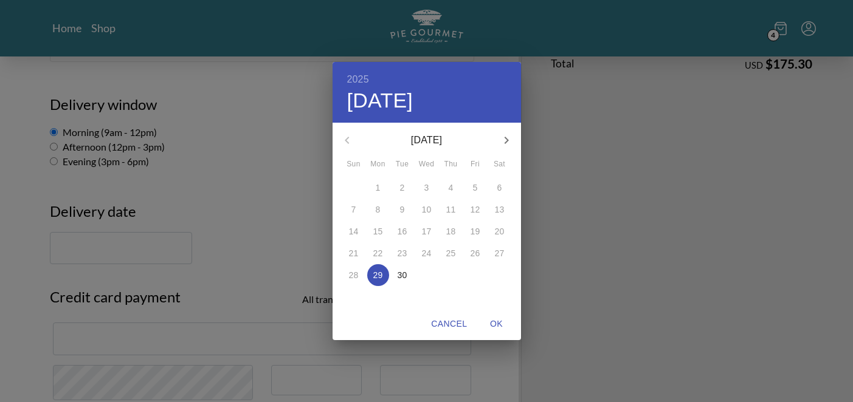
click at [509, 138] on icon "button" at bounding box center [506, 140] width 15 height 15
click at [379, 209] on p "6" at bounding box center [378, 210] width 5 height 12
click at [497, 326] on span "OK" at bounding box center [496, 324] width 29 height 15
type input "[DATE]"
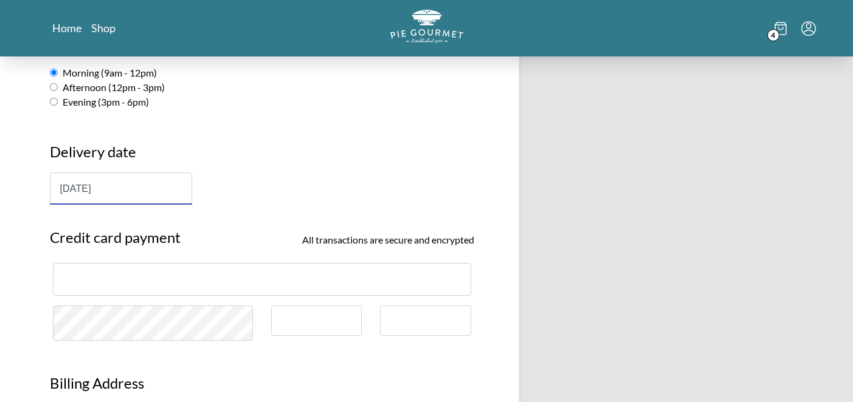
scroll to position [523, 0]
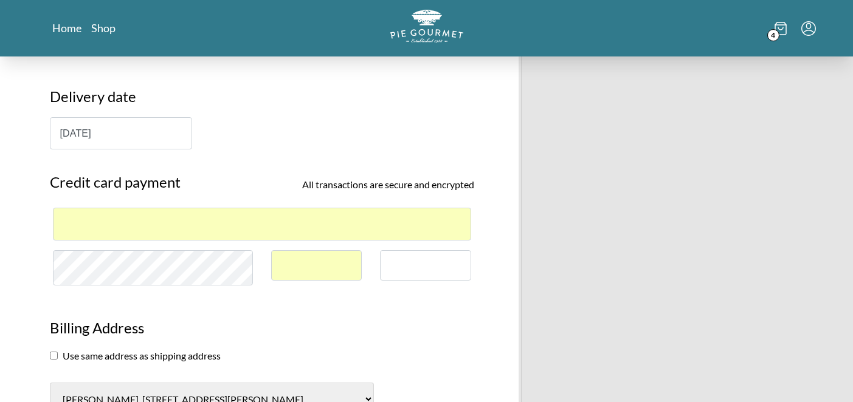
click at [383, 306] on section "Billing Address Use same address as shipping address [PERSON_NAME], [STREET_ADD…" at bounding box center [262, 360] width 442 height 111
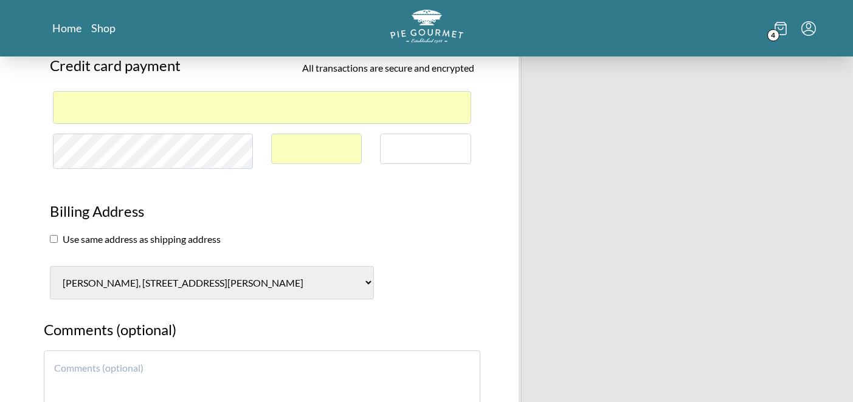
scroll to position [642, 0]
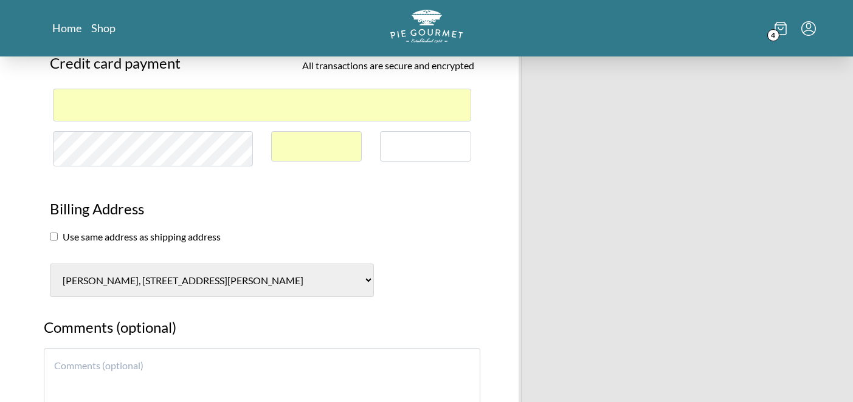
click at [53, 237] on input "checkbox" at bounding box center [54, 237] width 8 height 8
checkbox input "true"
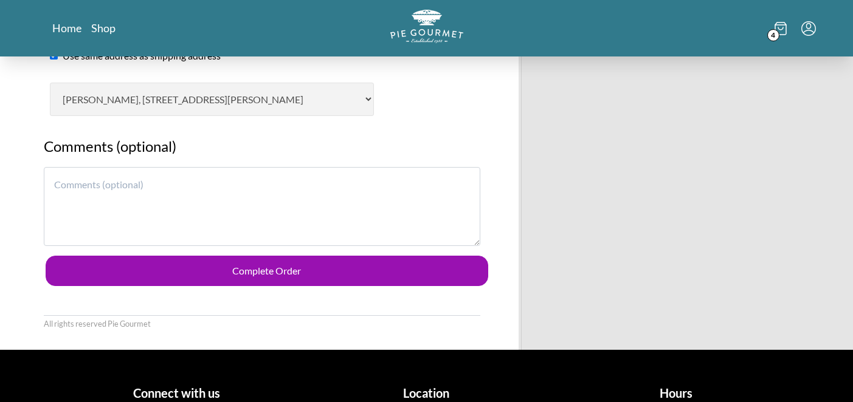
scroll to position [826, 0]
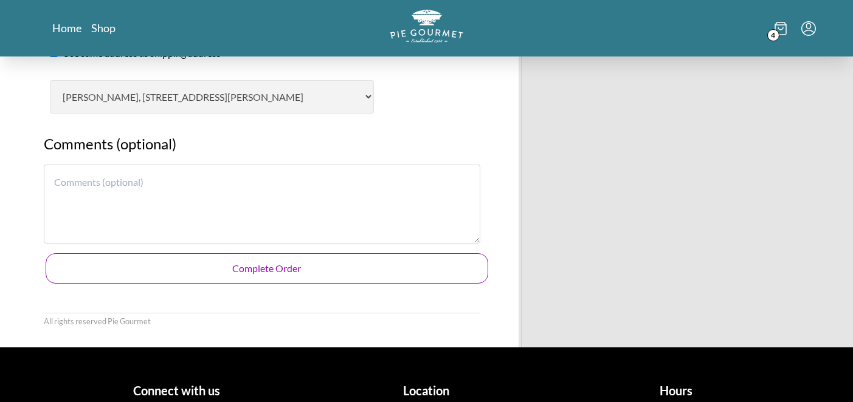
click at [270, 267] on button "Complete Order" at bounding box center [267, 268] width 442 height 30
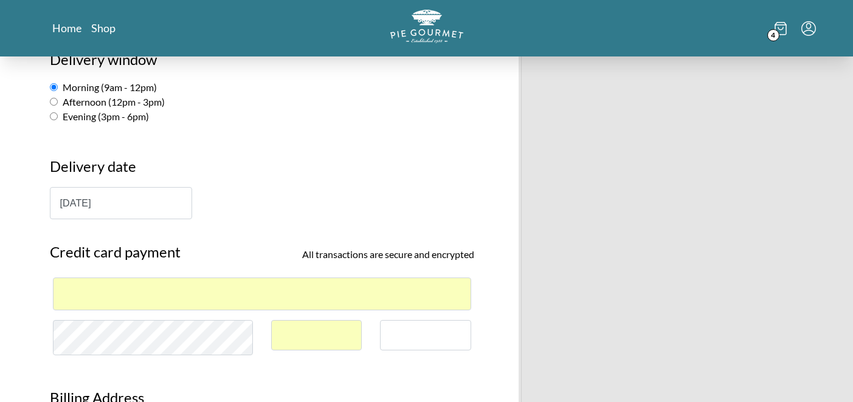
scroll to position [458, 0]
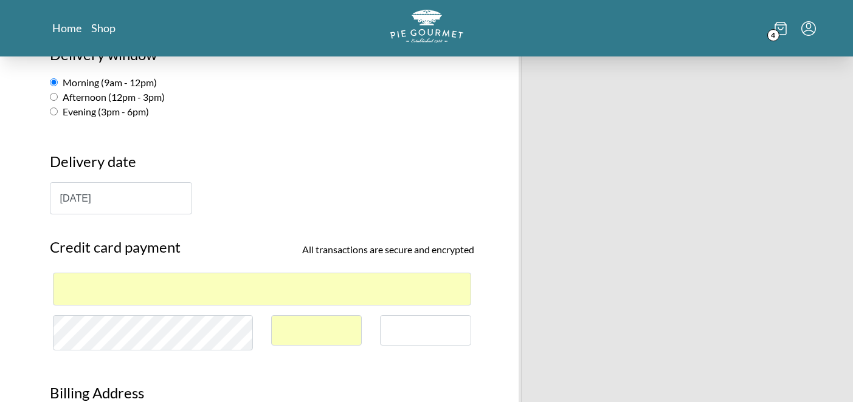
click at [405, 202] on div "[DATE]" at bounding box center [262, 198] width 424 height 32
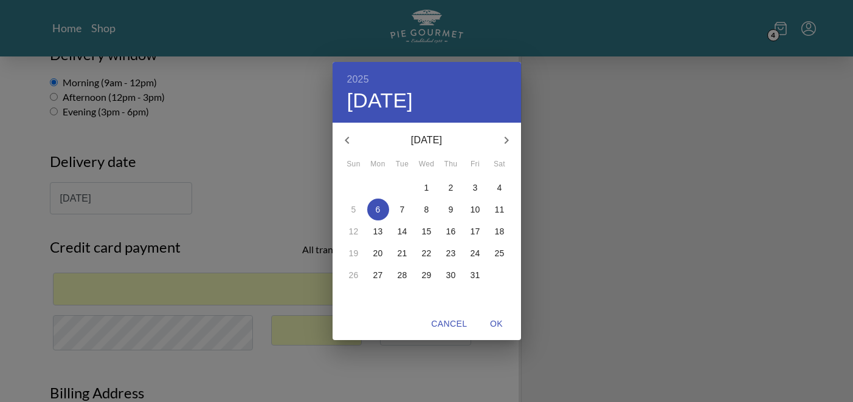
click at [623, 222] on div "2025 Mon, Oct [DATE] Mon Tue Wed Thu Fri Sat 28 29 30 1 2 3 4 5 6 7 8 9 10 11 1…" at bounding box center [426, 201] width 853 height 402
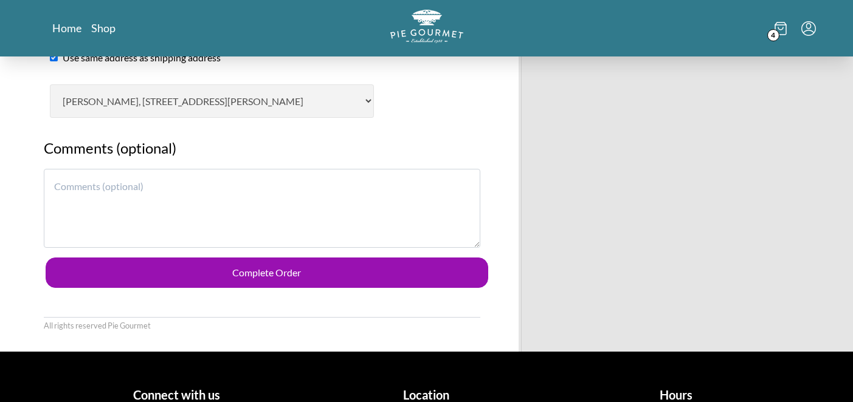
scroll to position [896, 0]
